Goal: Check status: Check status

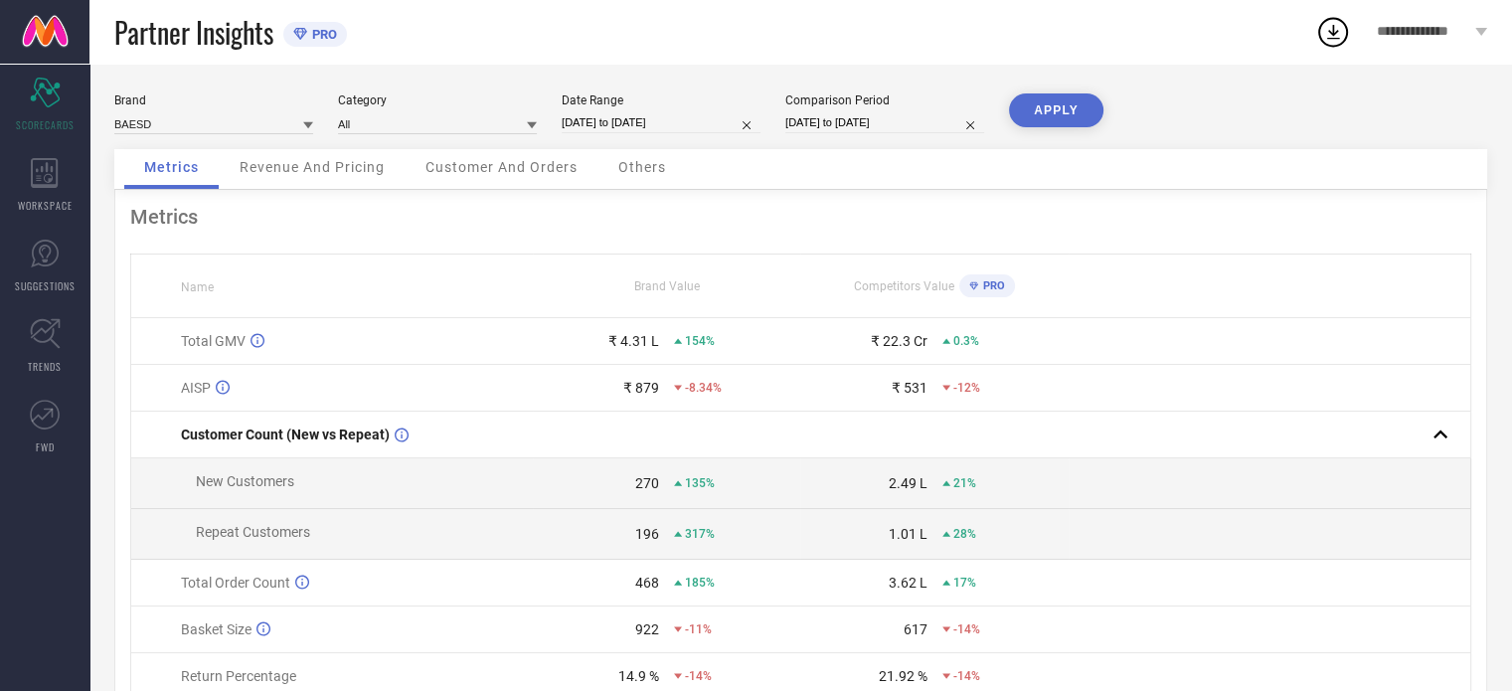
select select "7"
select select "2025"
select select "8"
select select "2025"
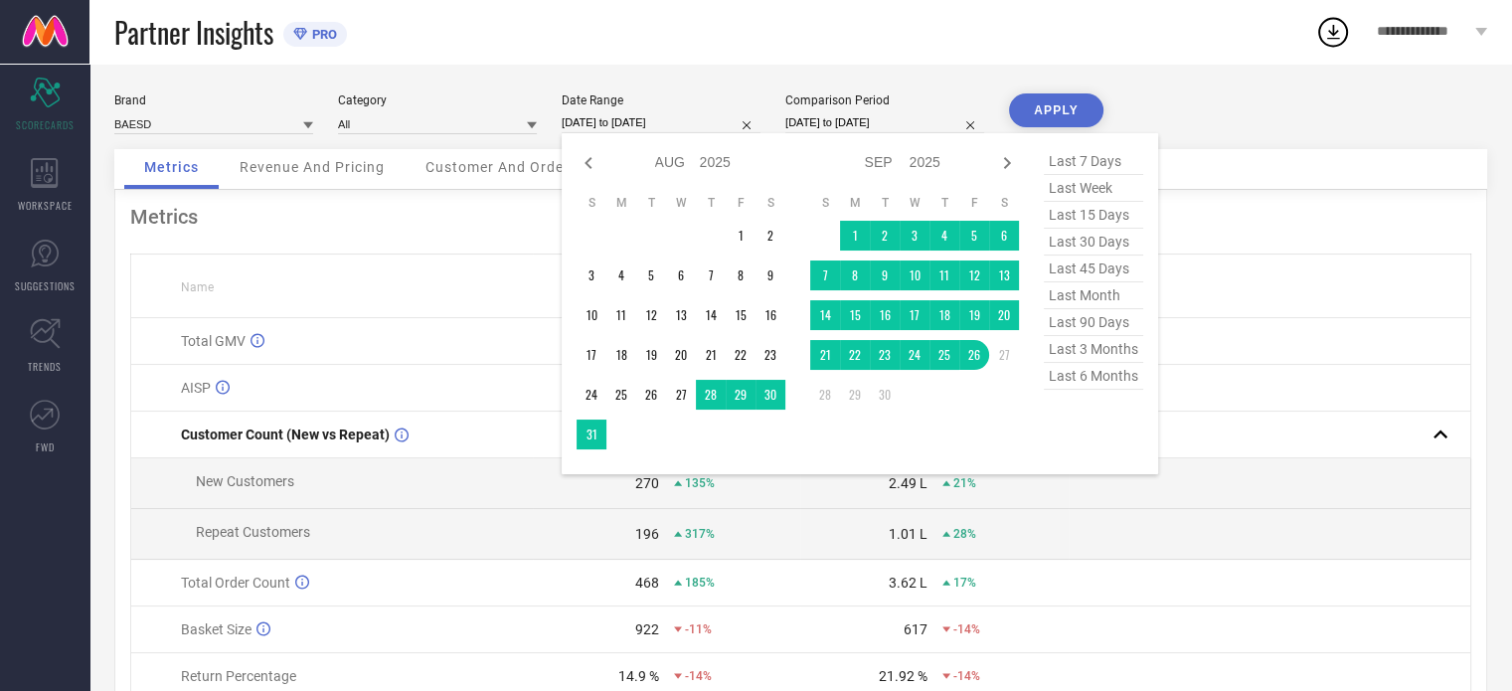
click at [663, 124] on input "[DATE] to [DATE]" at bounding box center [661, 122] width 199 height 21
click at [1086, 155] on span "last 7 days" at bounding box center [1093, 161] width 99 height 27
type input "[DATE] to [DATE]"
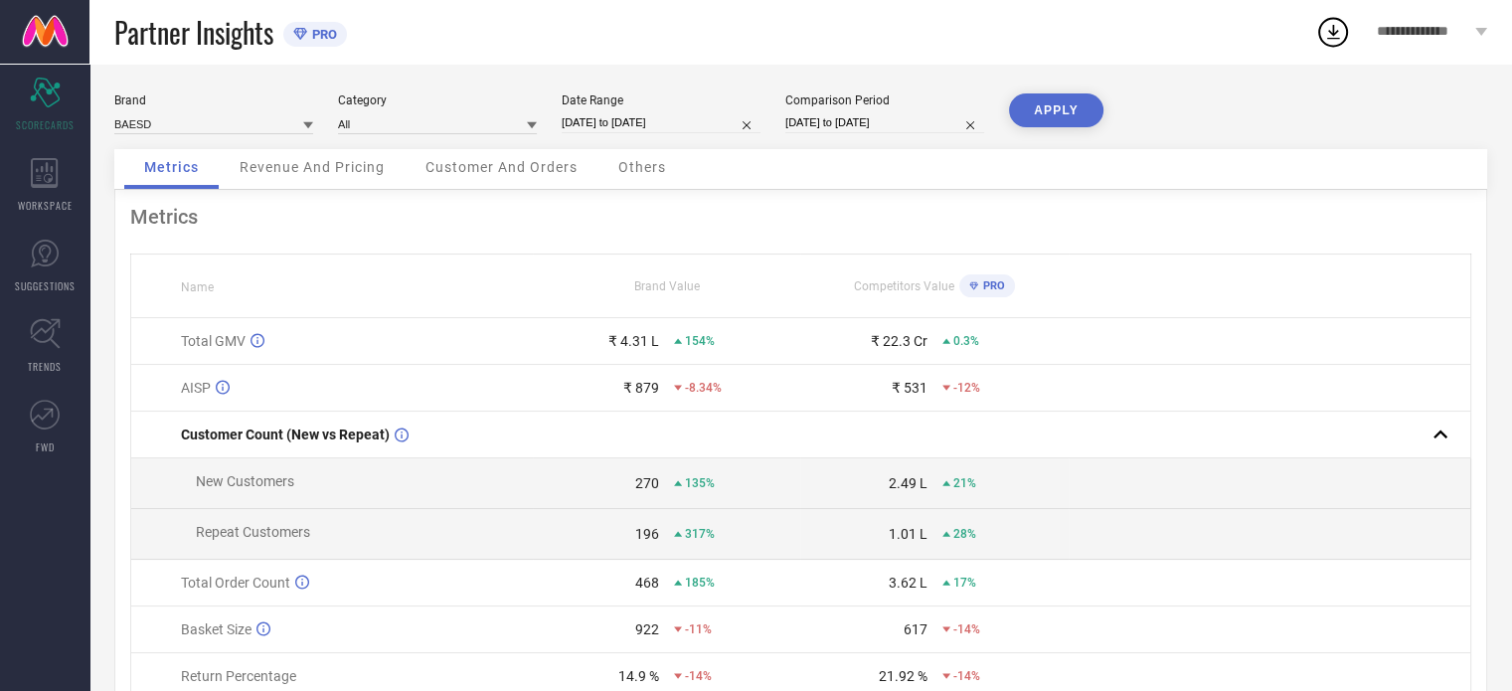
click at [1064, 110] on button "APPLY" at bounding box center [1056, 110] width 94 height 34
click at [52, 251] on icon at bounding box center [45, 254] width 30 height 30
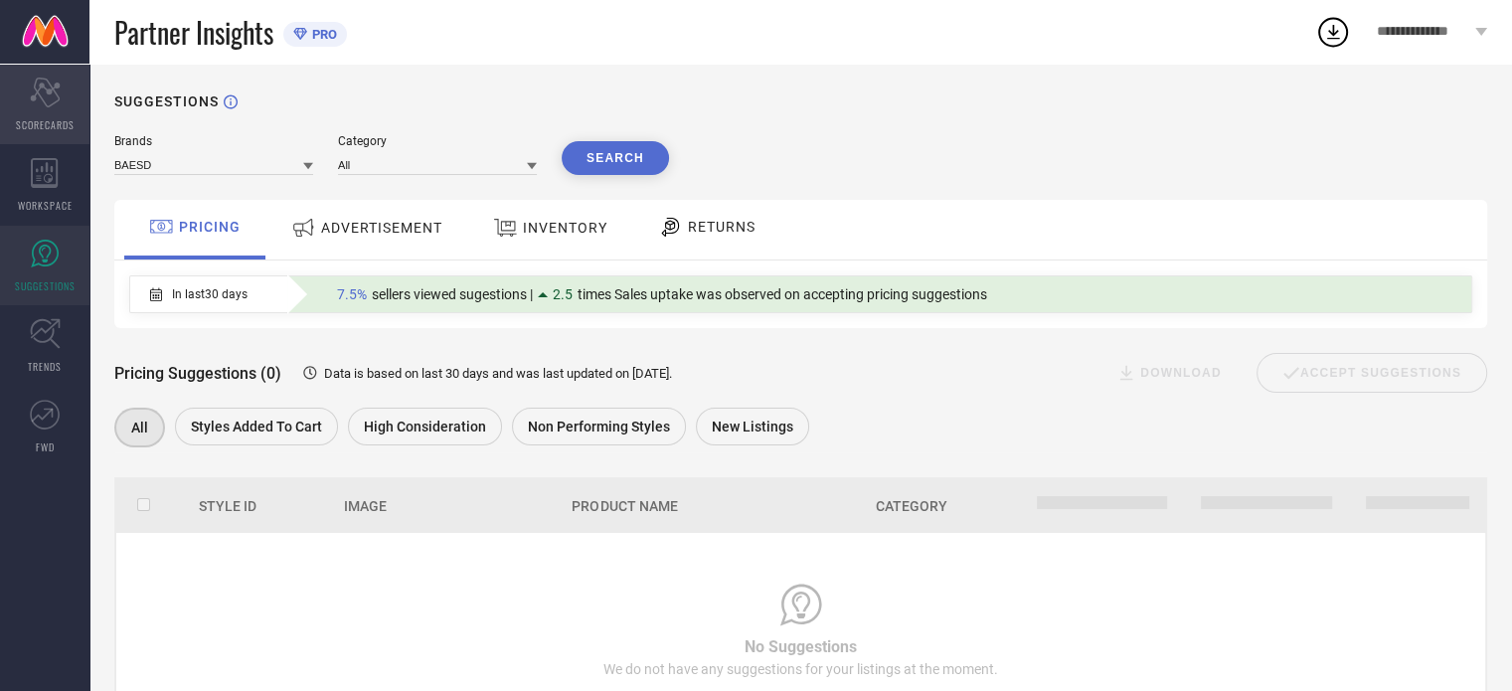
click at [38, 120] on span "SCORECARDS" at bounding box center [45, 124] width 59 height 15
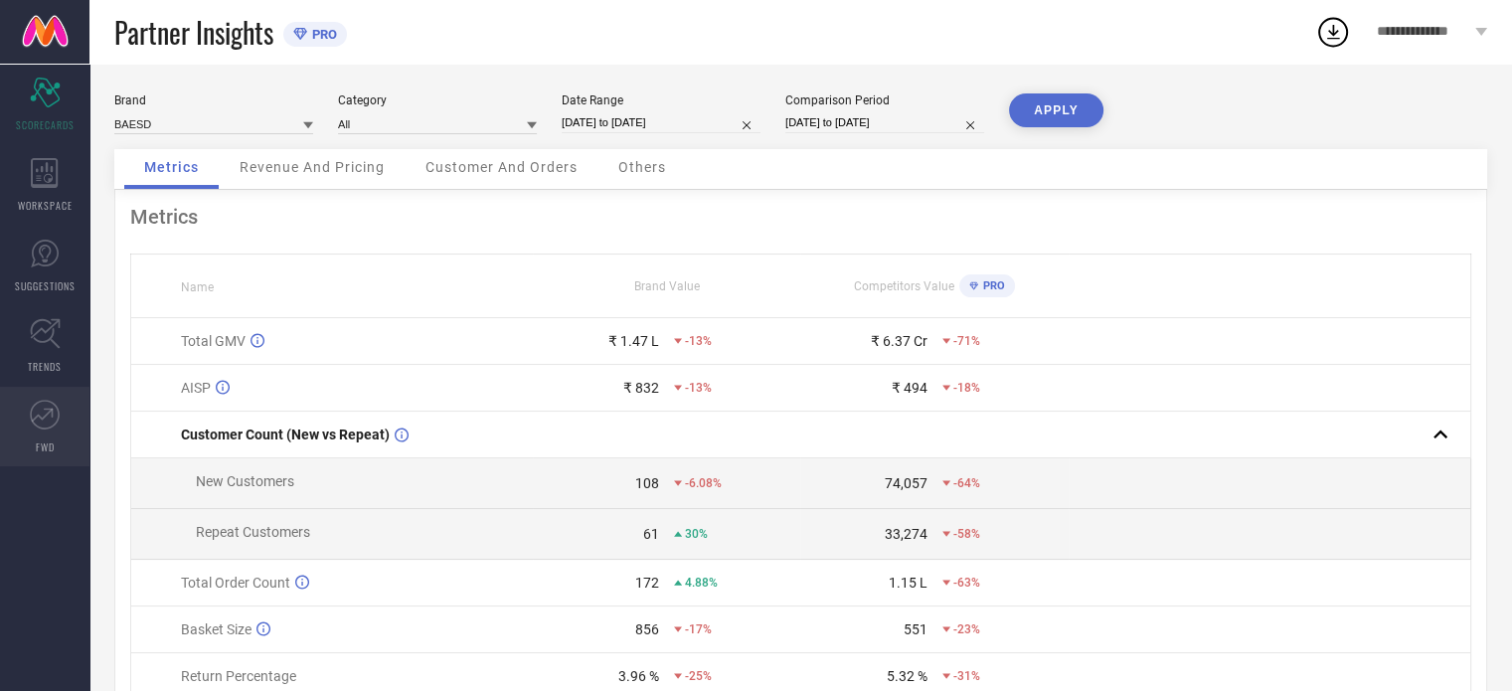
click at [37, 397] on link "FWD" at bounding box center [44, 427] width 89 height 80
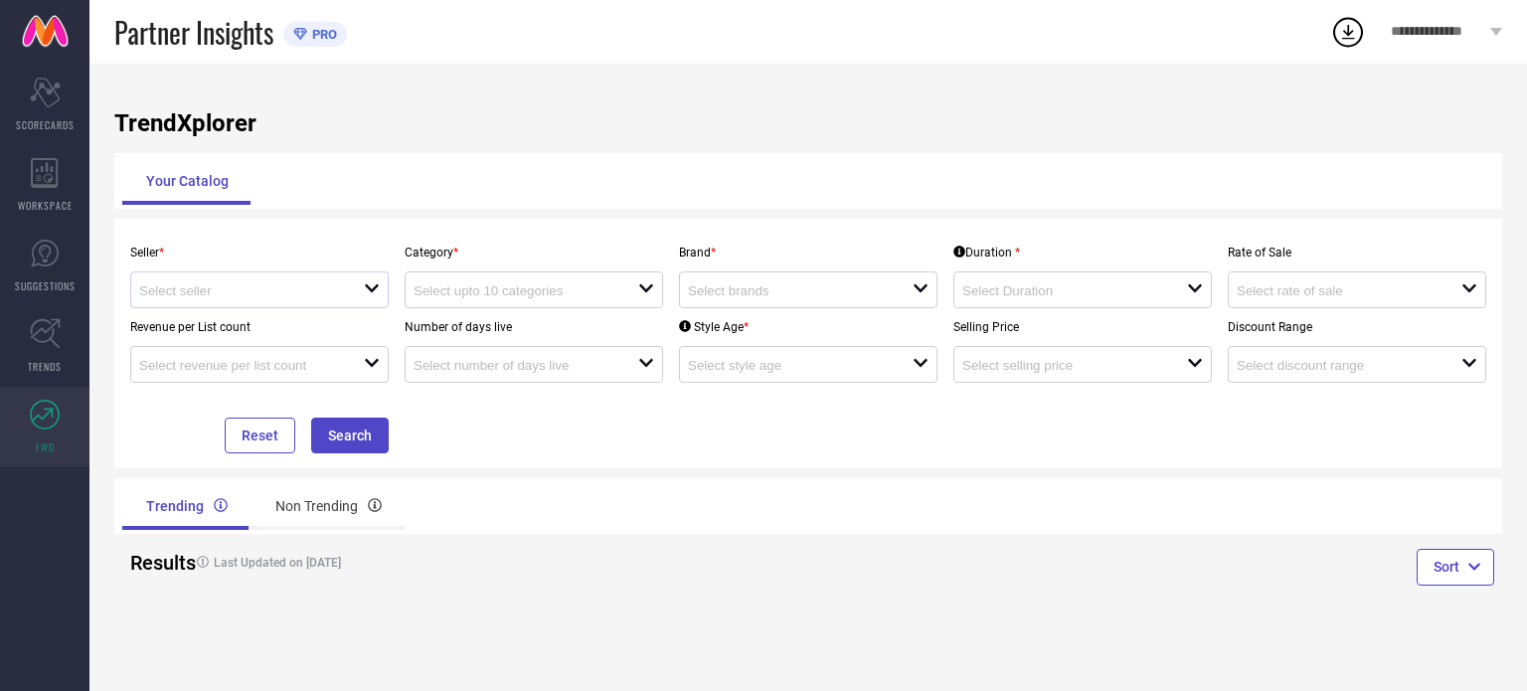
click at [243, 305] on div "open" at bounding box center [259, 289] width 258 height 37
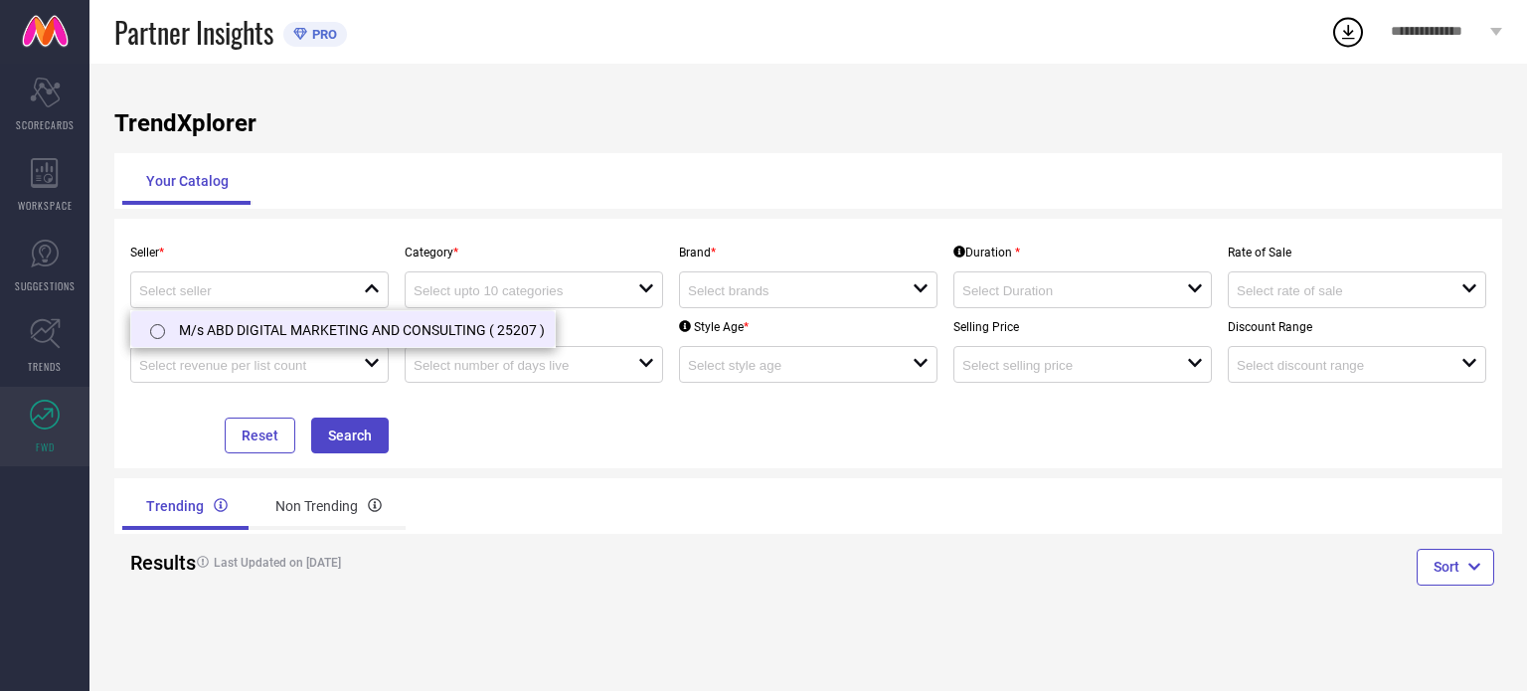
click at [233, 325] on li "M/s ABD DIGITAL MARKETING AND CONSULTING ( 25207 )" at bounding box center [342, 329] width 423 height 36
type input "M/s ABD DIGITAL MARKETING AND CONSULTING ( 25207 )"
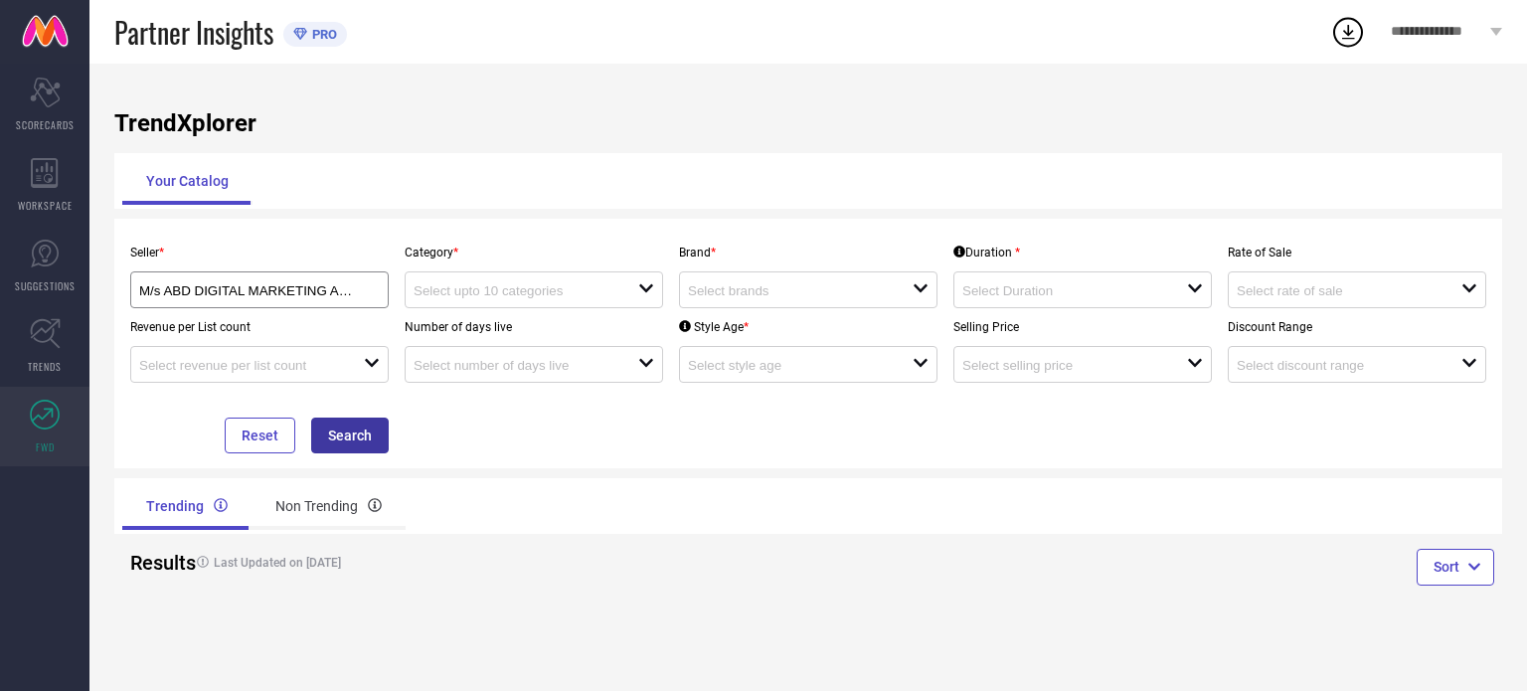
click at [367, 434] on button "Search" at bounding box center [350, 435] width 78 height 36
click at [512, 293] on input at bounding box center [514, 290] width 202 height 15
click at [632, 294] on div at bounding box center [525, 289] width 225 height 19
click at [728, 281] on div "open" at bounding box center [808, 289] width 258 height 37
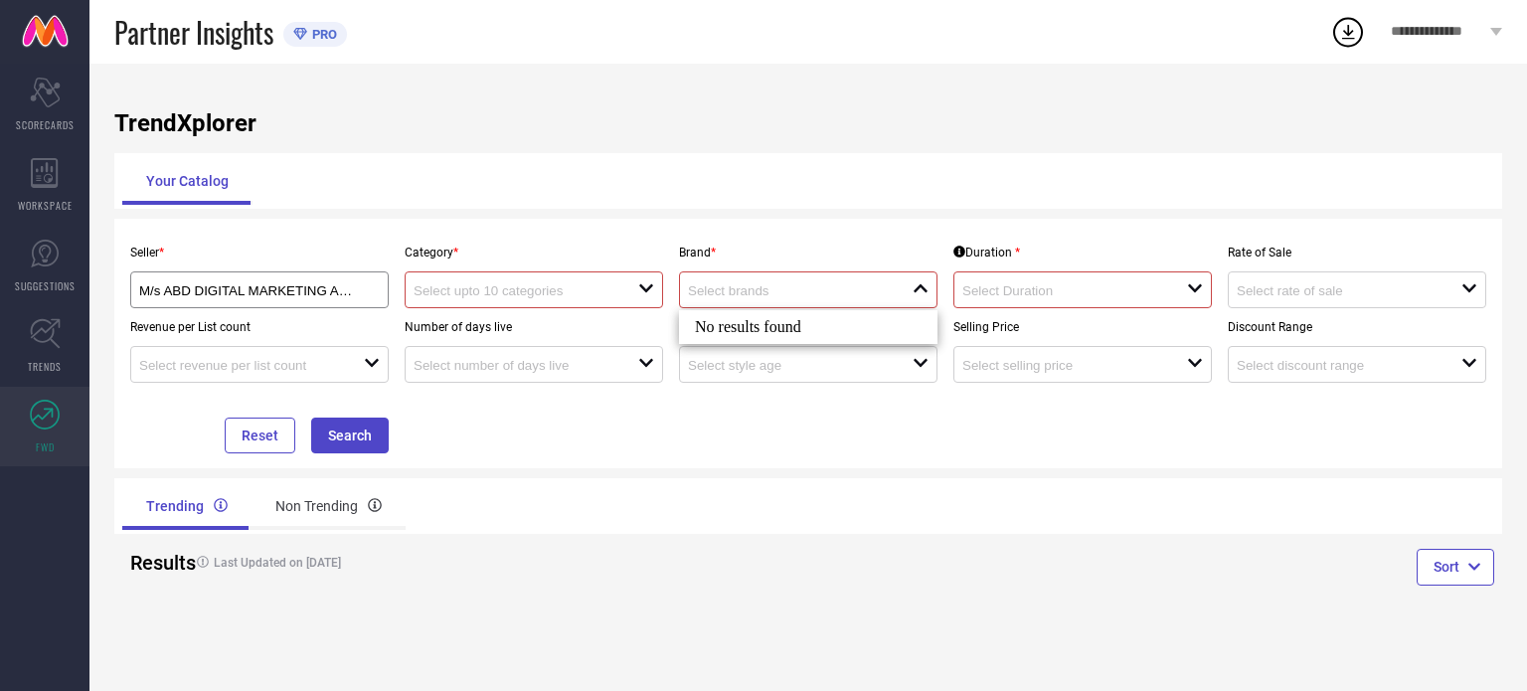
drag, startPoint x: 525, startPoint y: 424, endPoint x: 393, endPoint y: 422, distance: 132.2
click at [517, 426] on div "Seller * M/s ABD DIGITAL MARKETING AND CONSULTING ( 25207 ) Category * open Bra…" at bounding box center [808, 344] width 1372 height 220
click at [338, 424] on button "Search" at bounding box center [350, 435] width 78 height 36
click at [1153, 292] on input at bounding box center [1063, 290] width 202 height 15
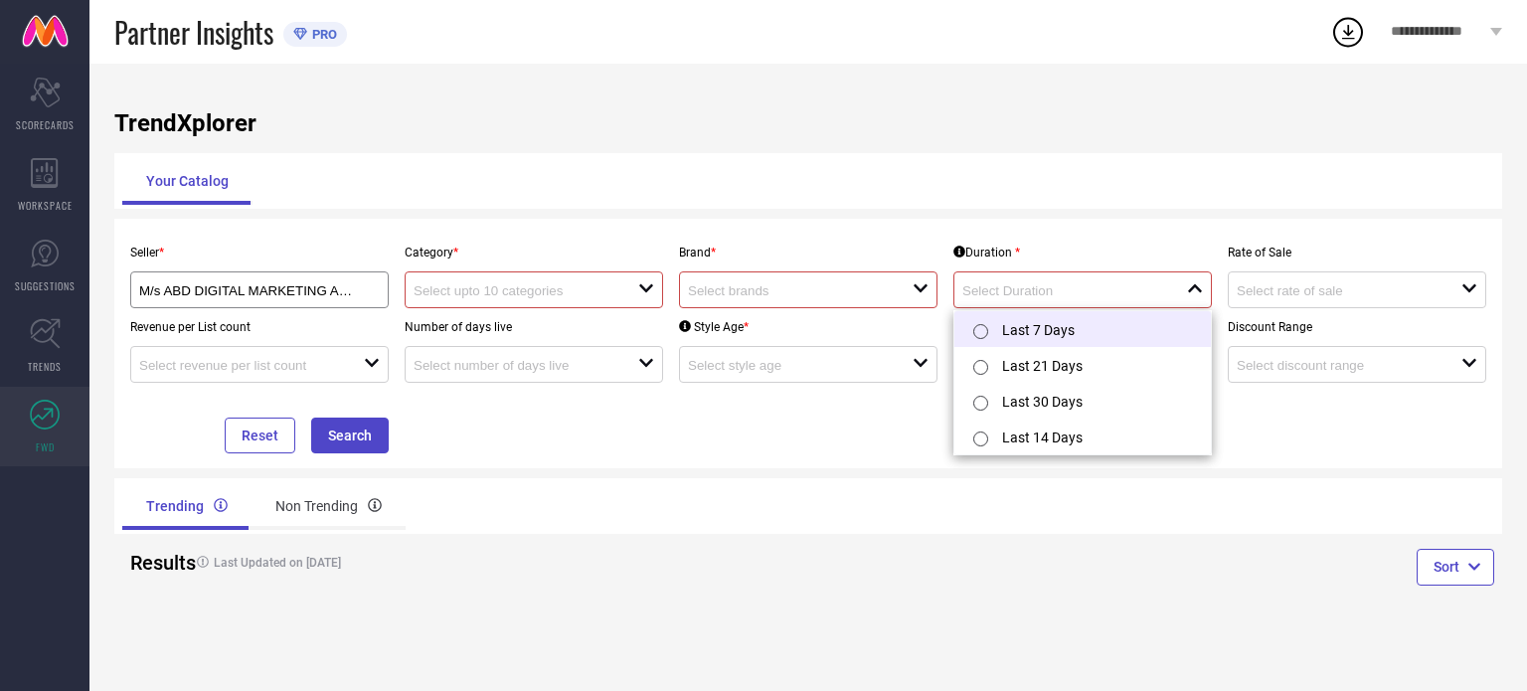
click at [1038, 330] on li "Last 7 Days" at bounding box center [1082, 329] width 256 height 36
type input "Last 7 Days"
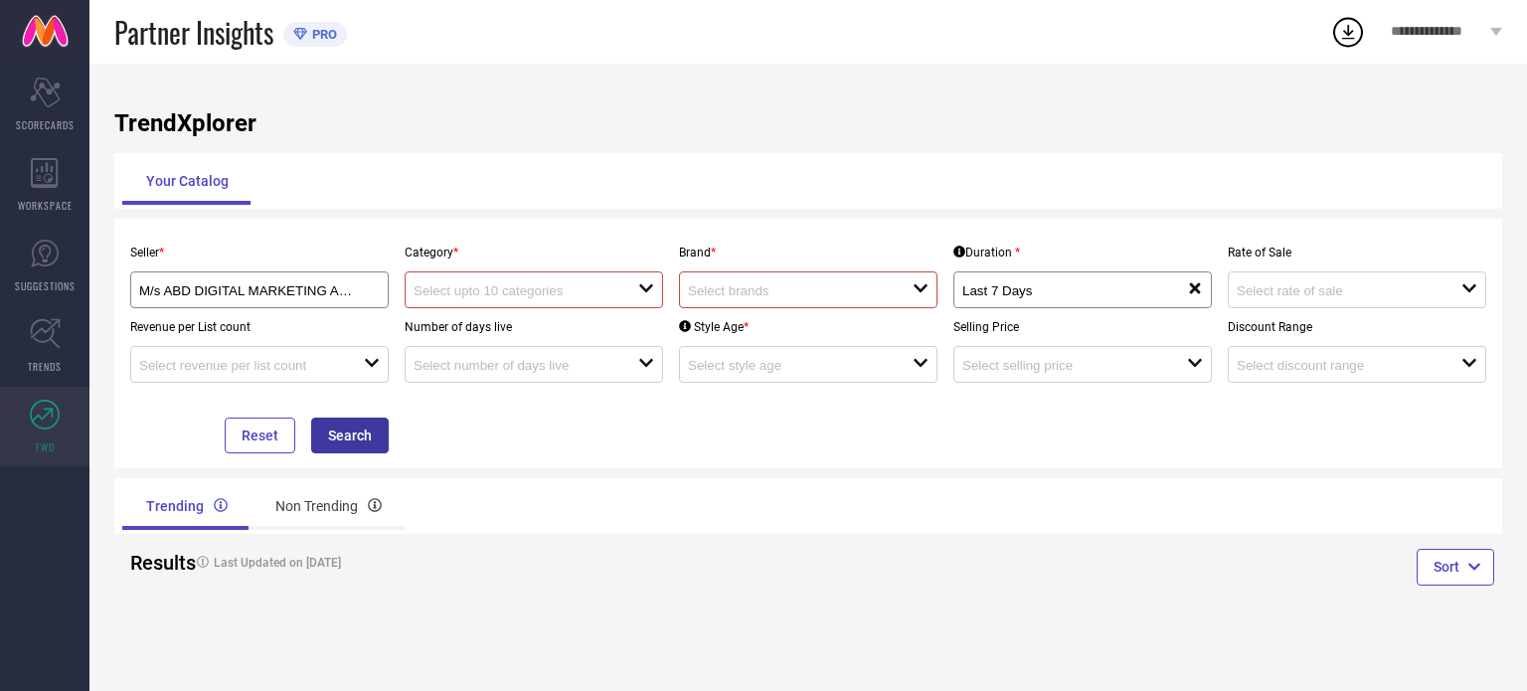
click at [366, 444] on button "Search" at bounding box center [350, 435] width 78 height 36
click at [367, 440] on button "Search" at bounding box center [350, 435] width 78 height 36
click at [728, 305] on div "open" at bounding box center [808, 289] width 258 height 37
type input "M"
type input "BAESD"
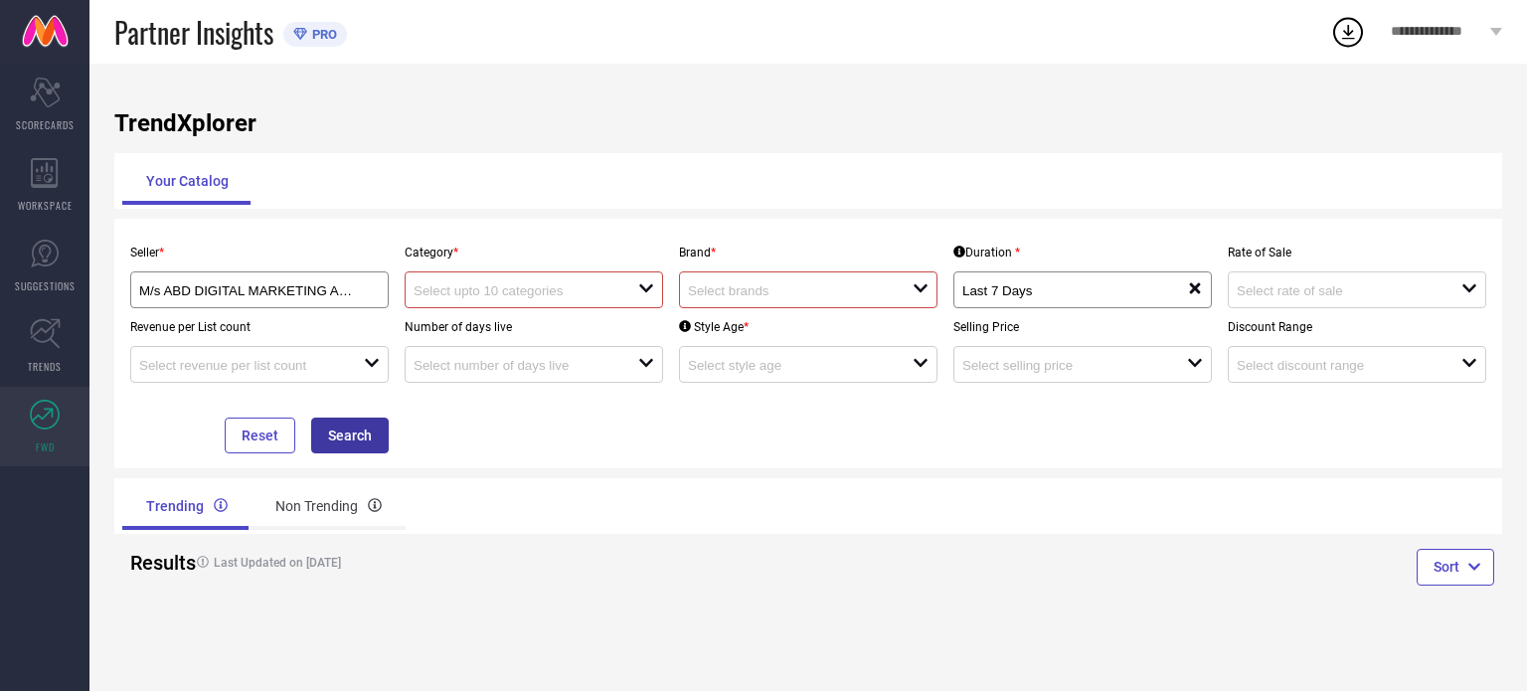
click at [386, 440] on button "Search" at bounding box center [350, 435] width 78 height 36
click at [739, 285] on input at bounding box center [789, 290] width 202 height 15
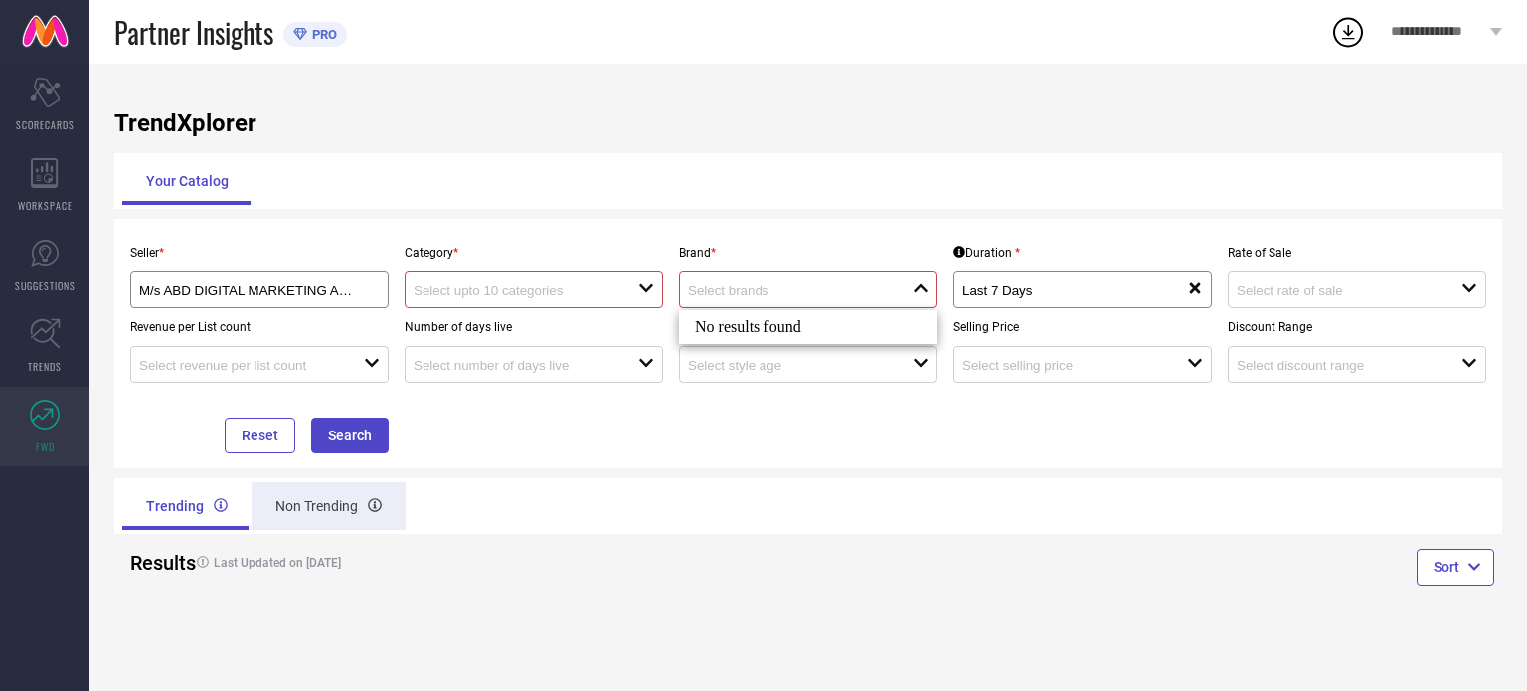
click at [356, 505] on div "Non Trending" at bounding box center [328, 506] width 154 height 48
